Goal: Find contact information: Find contact information

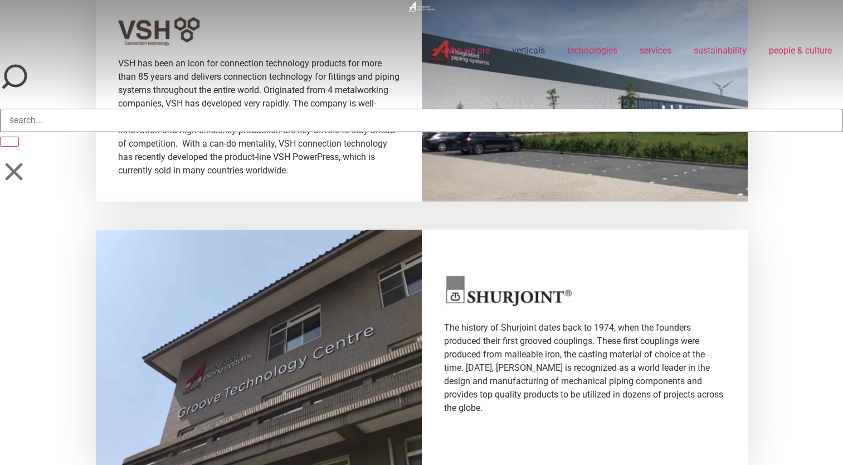
scroll to position [2730, 0]
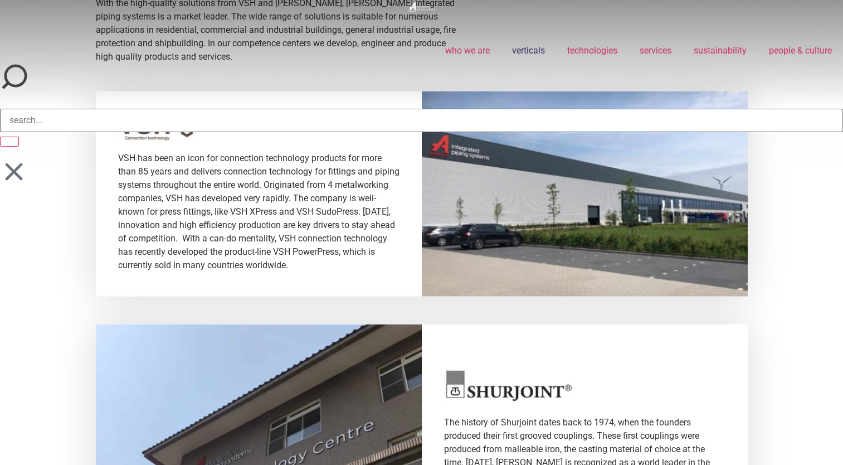
click at [530, 47] on link "verticals" at bounding box center [528, 51] width 55 height 26
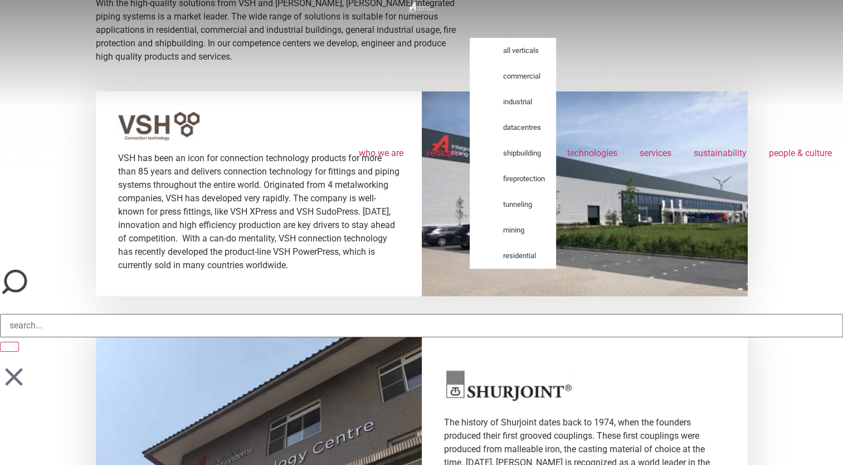
click at [526, 126] on link "datacentres" at bounding box center [524, 128] width 64 height 26
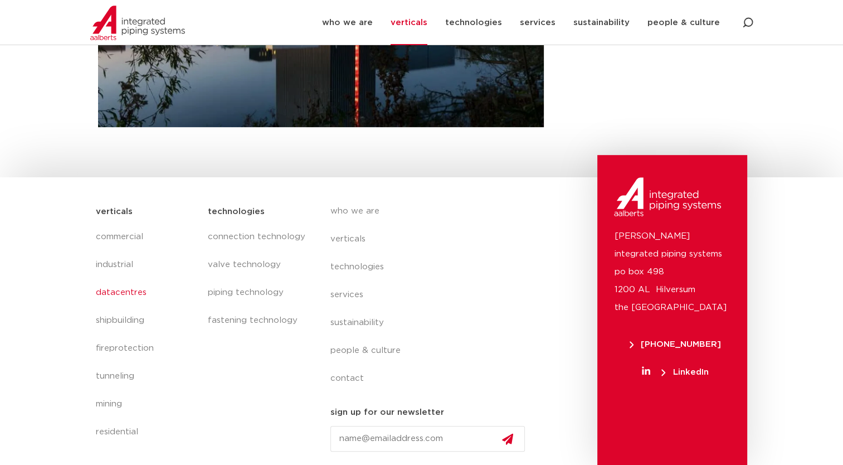
scroll to position [504, 0]
click at [342, 379] on link "contact" at bounding box center [432, 378] width 204 height 28
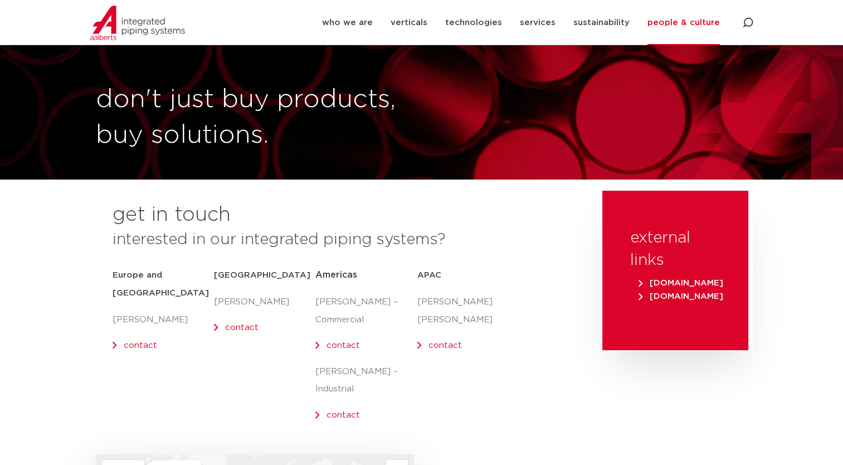
scroll to position [56, 0]
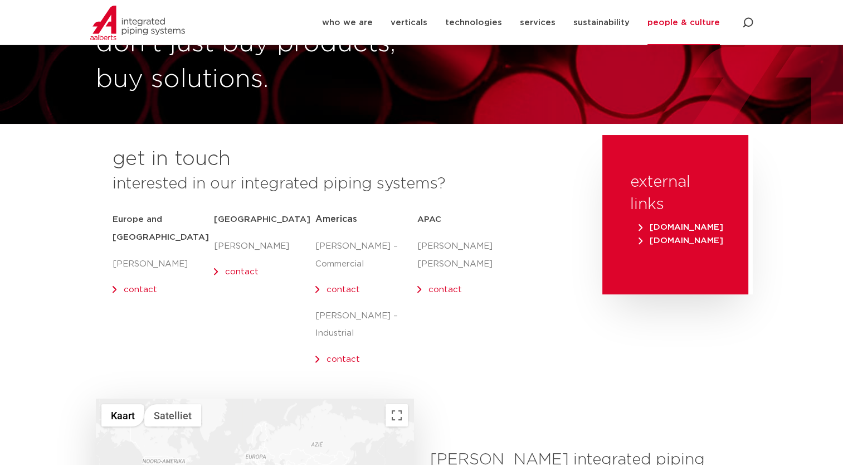
click at [132, 285] on link "contact" at bounding box center [140, 289] width 33 height 8
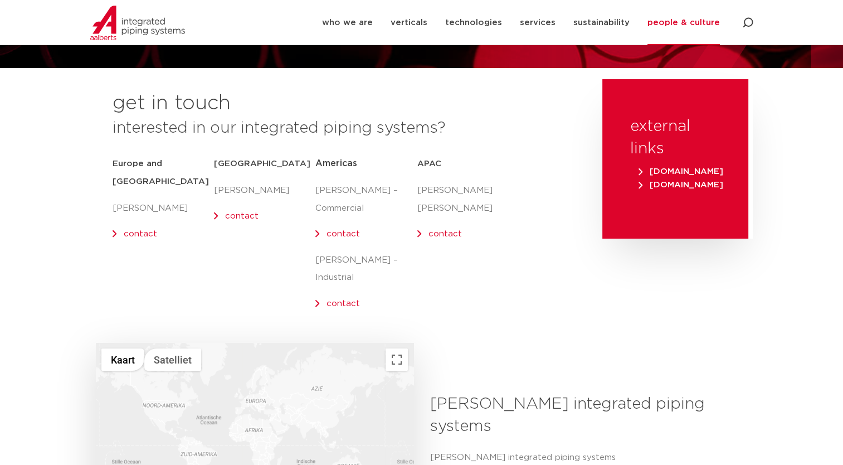
click at [92, 220] on div "get in touch interested in our integrated piping systems? Europe and UK Olaf Ja…" at bounding box center [343, 211] width 506 height 264
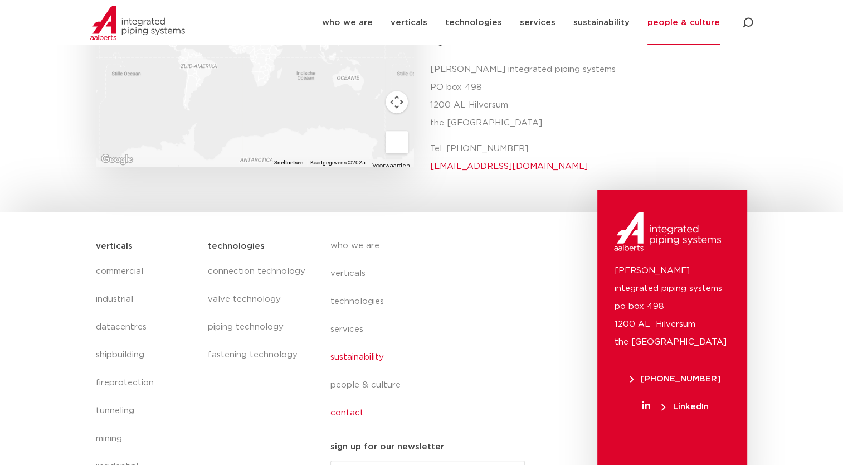
scroll to position [499, 0]
click at [339, 232] on link "who we are" at bounding box center [432, 246] width 204 height 28
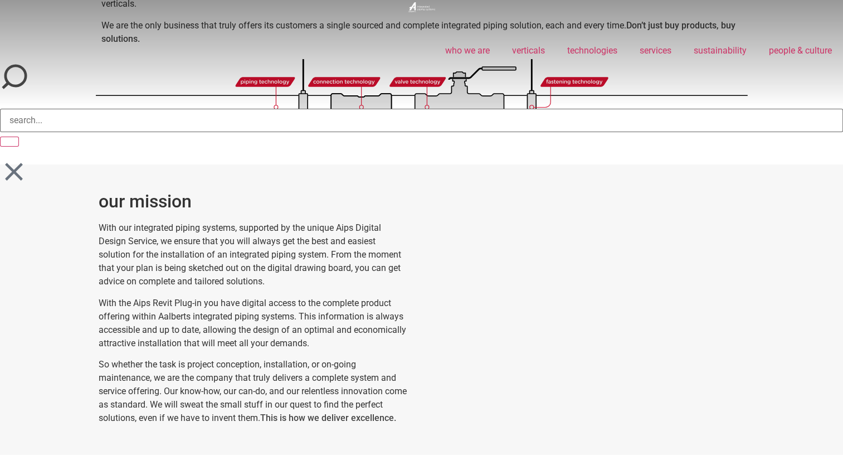
scroll to position [167, 0]
